Goal: Task Accomplishment & Management: Use online tool/utility

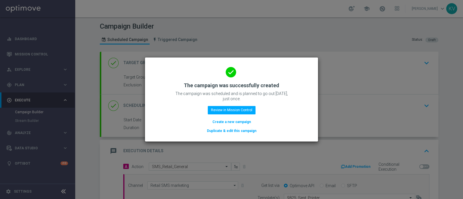
scroll to position [124, 0]
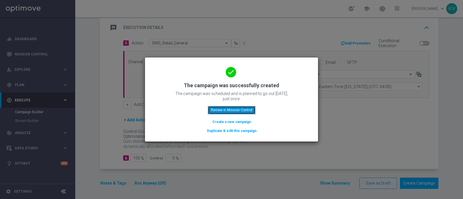
click at [246, 111] on button "Review in Mission Control" at bounding box center [232, 110] width 48 height 8
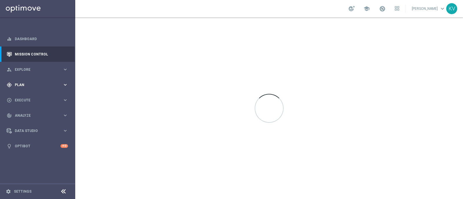
click at [45, 84] on span "Plan" at bounding box center [39, 84] width 48 height 3
click at [27, 121] on link "Optimail" at bounding box center [39, 123] width 42 height 5
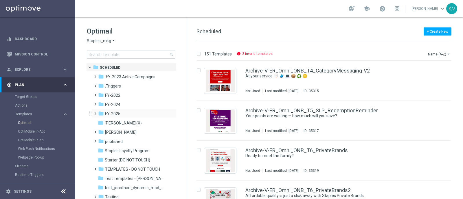
click at [94, 112] on span at bounding box center [94, 111] width 3 height 2
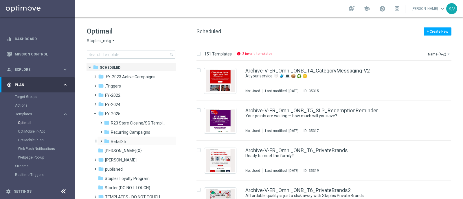
click at [100, 140] on span at bounding box center [100, 139] width 3 height 2
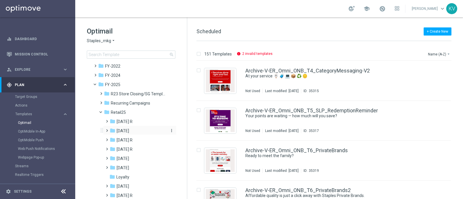
scroll to position [30, 0]
click at [106, 129] on span at bounding box center [105, 127] width 3 height 2
click at [113, 156] on span at bounding box center [111, 155] width 3 height 2
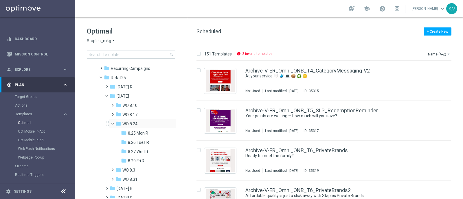
scroll to position [65, 0]
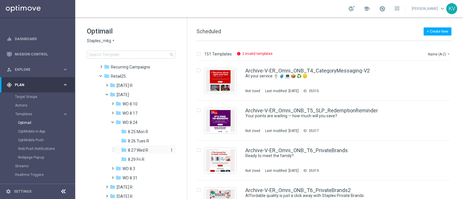
click at [140, 149] on span "8.27 Wed R" at bounding box center [138, 150] width 20 height 5
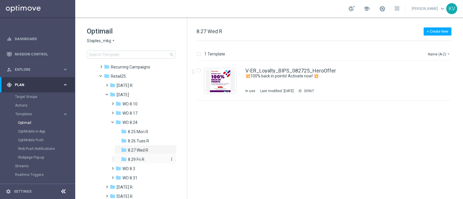
click at [144, 158] on span "8.29 Fri R" at bounding box center [136, 159] width 16 height 5
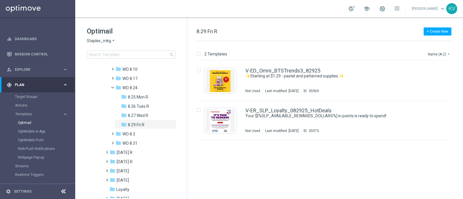
scroll to position [101, 0]
click at [113, 141] on span at bounding box center [111, 140] width 3 height 2
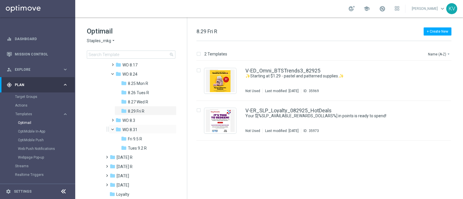
scroll to position [114, 0]
click at [140, 141] on span "Fri 9.5 R" at bounding box center [135, 138] width 14 height 5
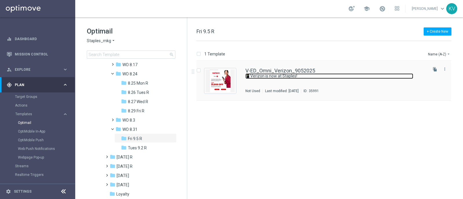
click at [286, 76] on link "📱Verizon is now at Staples!" at bounding box center [329, 76] width 168 height 5
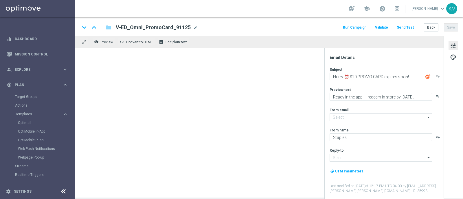
type input "[EMAIL_ADDRESS][DOMAIN_NAME]"
type textarea "📱Verizon is now at Staples!"
type textarea "Get up to $1,000 off with trade-in + $100 in points!"
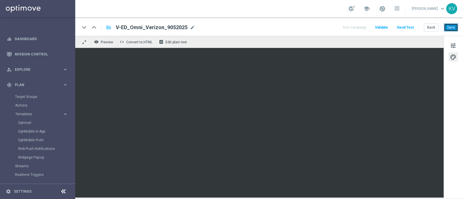
click at [448, 28] on button "Save" at bounding box center [451, 27] width 14 height 8
click at [453, 25] on button "Save" at bounding box center [451, 27] width 14 height 8
click at [400, 27] on button "Send Test" at bounding box center [405, 28] width 19 height 8
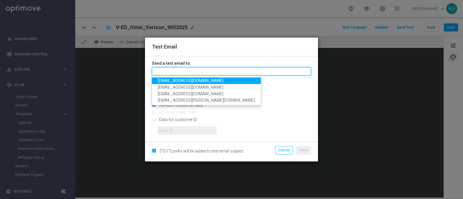
click at [178, 72] on input "text" at bounding box center [231, 71] width 159 height 8
paste input "[EMAIL_ADDRESS][DOMAIN_NAME]"
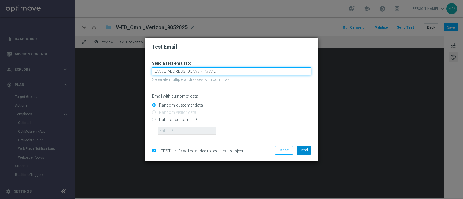
type input "[EMAIL_ADDRESS][DOMAIN_NAME]"
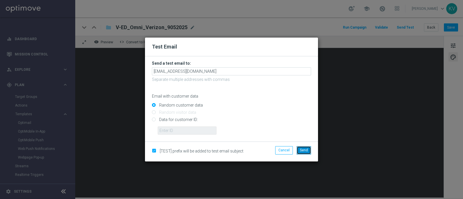
click at [307, 148] on span "Send" at bounding box center [304, 150] width 8 height 4
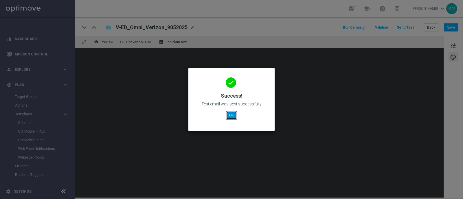
click at [228, 117] on button "OK" at bounding box center [231, 115] width 11 height 8
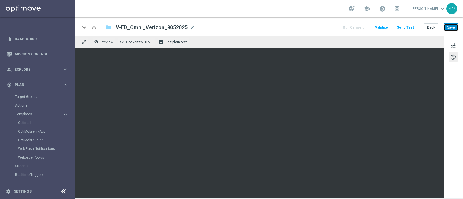
click at [446, 27] on button "Save" at bounding box center [451, 27] width 14 height 8
click at [409, 28] on button "Send Test" at bounding box center [405, 28] width 19 height 8
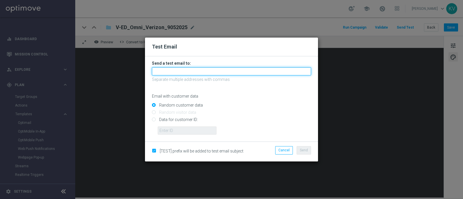
click at [227, 72] on input "text" at bounding box center [231, 71] width 159 height 8
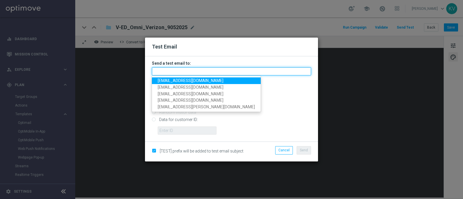
paste input "[EMAIL_ADDRESS][DOMAIN_NAME]"
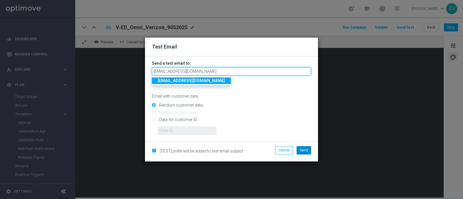
type input "[EMAIL_ADDRESS][DOMAIN_NAME]"
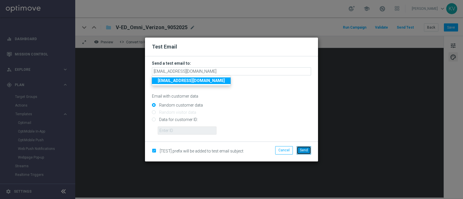
click at [301, 151] on span "Send" at bounding box center [304, 150] width 8 height 4
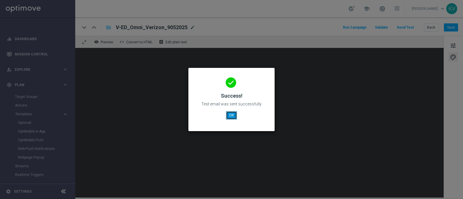
click at [227, 113] on button "OK" at bounding box center [231, 115] width 11 height 8
